Goal: Find specific page/section: Find specific page/section

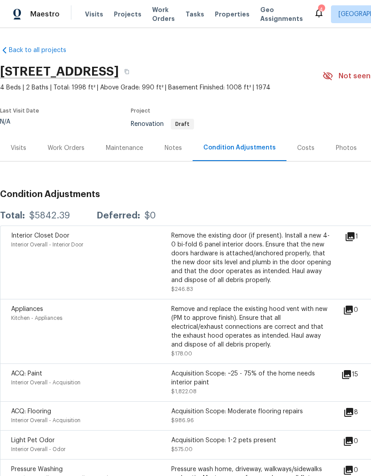
scroll to position [0, 0]
click at [124, 15] on span "Projects" at bounding box center [128, 14] width 28 height 9
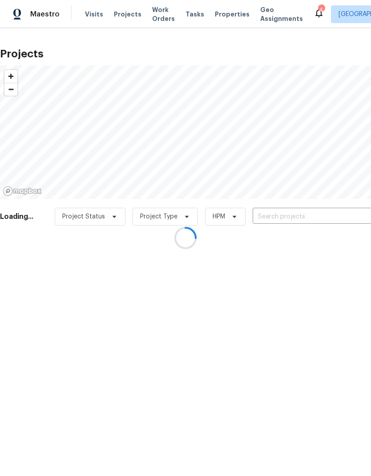
click at [288, 220] on div at bounding box center [185, 238] width 371 height 476
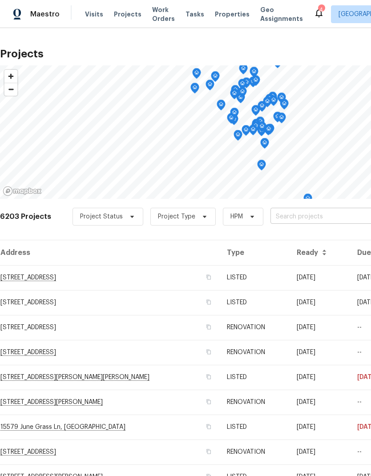
click at [299, 221] on input "text" at bounding box center [321, 217] width 102 height 14
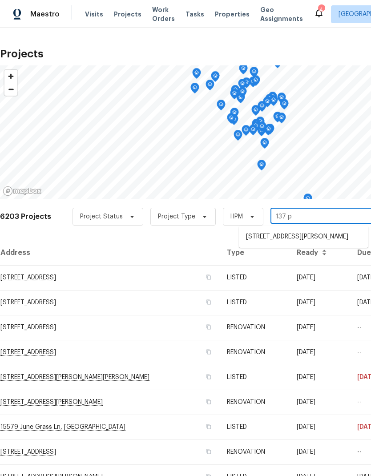
type input "137 ph"
click at [315, 237] on li "[STREET_ADDRESS][PERSON_NAME]" at bounding box center [303, 236] width 129 height 15
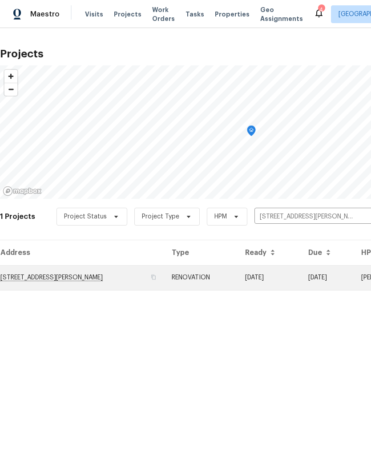
click at [72, 278] on td "[STREET_ADDRESS][PERSON_NAME]" at bounding box center [82, 277] width 164 height 25
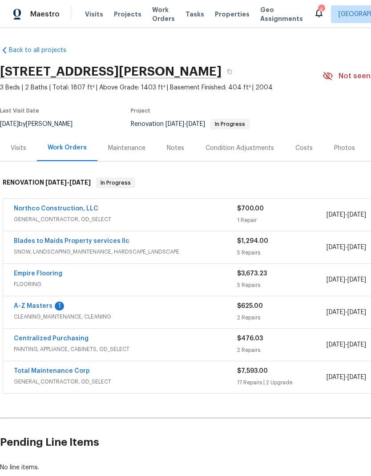
click at [346, 149] on div "Photos" at bounding box center [344, 148] width 21 height 9
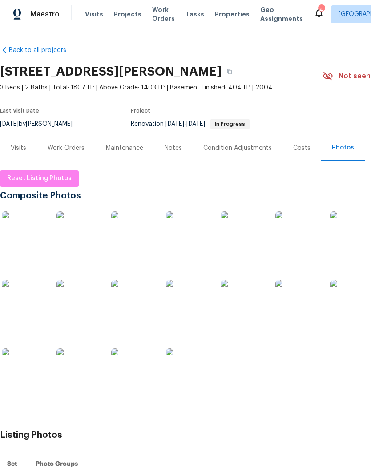
click at [25, 243] on img at bounding box center [24, 233] width 44 height 44
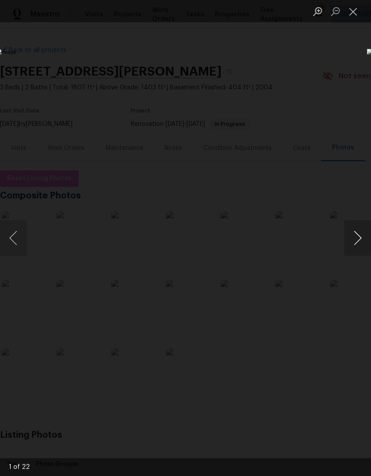
click at [359, 239] on button "Next image" at bounding box center [357, 238] width 27 height 36
click at [362, 238] on button "Next image" at bounding box center [357, 238] width 27 height 36
click at [364, 242] on button "Next image" at bounding box center [357, 238] width 27 height 36
click at [361, 248] on button "Next image" at bounding box center [357, 238] width 27 height 36
click at [360, 249] on button "Next image" at bounding box center [357, 238] width 27 height 36
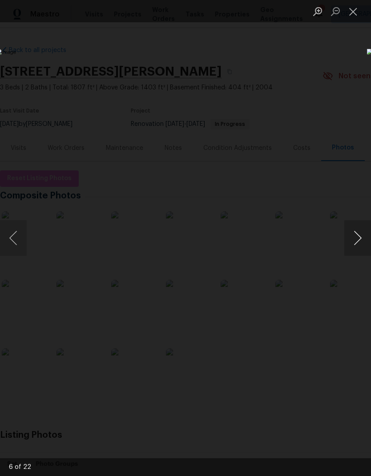
click at [360, 249] on button "Next image" at bounding box center [357, 238] width 27 height 36
click at [360, 248] on button "Next image" at bounding box center [357, 238] width 27 height 36
click at [361, 249] on button "Next image" at bounding box center [357, 238] width 27 height 36
click at [360, 249] on button "Next image" at bounding box center [357, 238] width 27 height 36
click at [361, 250] on button "Next image" at bounding box center [357, 238] width 27 height 36
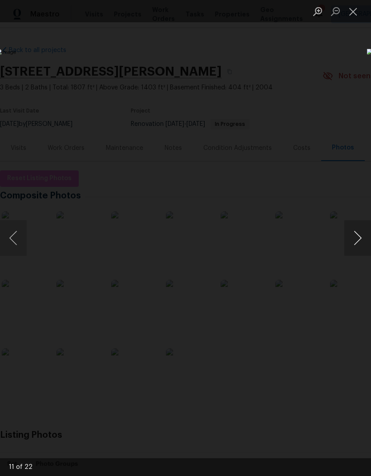
click at [361, 250] on button "Next image" at bounding box center [357, 238] width 27 height 36
click at [362, 242] on button "Next image" at bounding box center [357, 238] width 27 height 36
click at [360, 242] on button "Next image" at bounding box center [357, 238] width 27 height 36
click at [361, 241] on button "Next image" at bounding box center [357, 238] width 27 height 36
click at [362, 242] on button "Next image" at bounding box center [357, 238] width 27 height 36
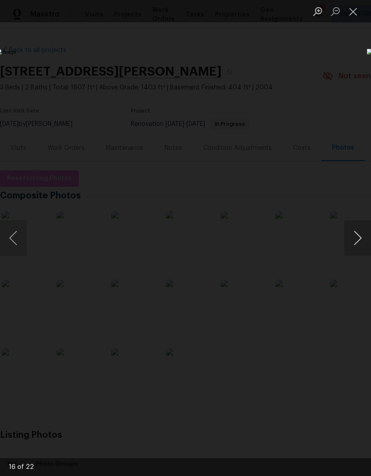
click at [361, 243] on button "Next image" at bounding box center [357, 238] width 27 height 36
click at [361, 244] on button "Next image" at bounding box center [357, 238] width 27 height 36
click at [361, 246] on button "Next image" at bounding box center [357, 238] width 27 height 36
click at [361, 247] on button "Next image" at bounding box center [357, 238] width 27 height 36
click at [361, 249] on button "Next image" at bounding box center [357, 238] width 27 height 36
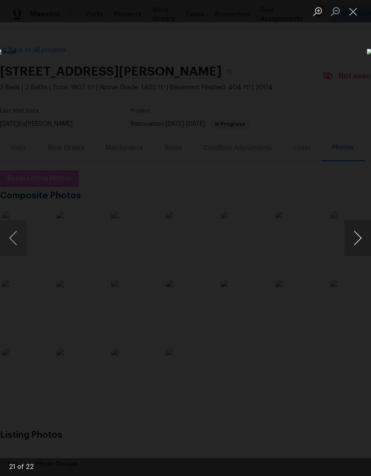
click at [361, 251] on button "Next image" at bounding box center [357, 238] width 27 height 36
click at [361, 253] on button "Next image" at bounding box center [357, 238] width 27 height 36
click at [361, 251] on button "Next image" at bounding box center [357, 238] width 27 height 36
click at [360, 253] on button "Next image" at bounding box center [357, 238] width 27 height 36
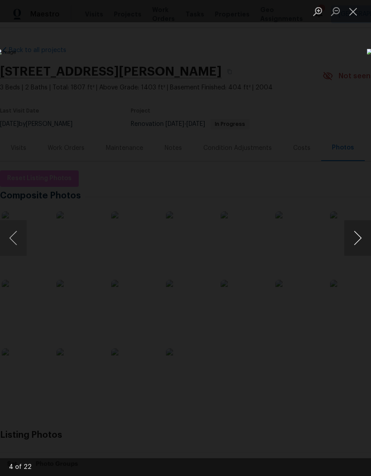
click at [360, 253] on button "Next image" at bounding box center [357, 238] width 27 height 36
click at [360, 252] on button "Next image" at bounding box center [357, 238] width 27 height 36
click at [360, 249] on button "Next image" at bounding box center [357, 238] width 27 height 36
click at [359, 251] on button "Next image" at bounding box center [357, 238] width 27 height 36
click at [360, 250] on button "Next image" at bounding box center [357, 238] width 27 height 36
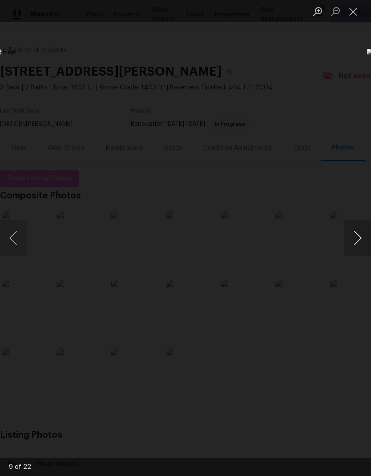
click at [359, 249] on button "Next image" at bounding box center [357, 238] width 27 height 36
click at [361, 248] on button "Next image" at bounding box center [357, 238] width 27 height 36
click at [359, 249] on button "Next image" at bounding box center [357, 238] width 27 height 36
click at [360, 249] on button "Next image" at bounding box center [357, 238] width 27 height 36
click at [359, 248] on button "Next image" at bounding box center [357, 238] width 27 height 36
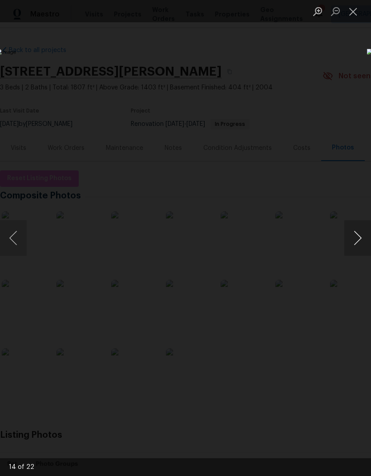
click at [359, 247] on button "Next image" at bounding box center [357, 238] width 27 height 36
click at [14, 241] on button "Previous image" at bounding box center [13, 238] width 27 height 36
click at [361, 248] on button "Next image" at bounding box center [357, 238] width 27 height 36
